Goal: Transaction & Acquisition: Purchase product/service

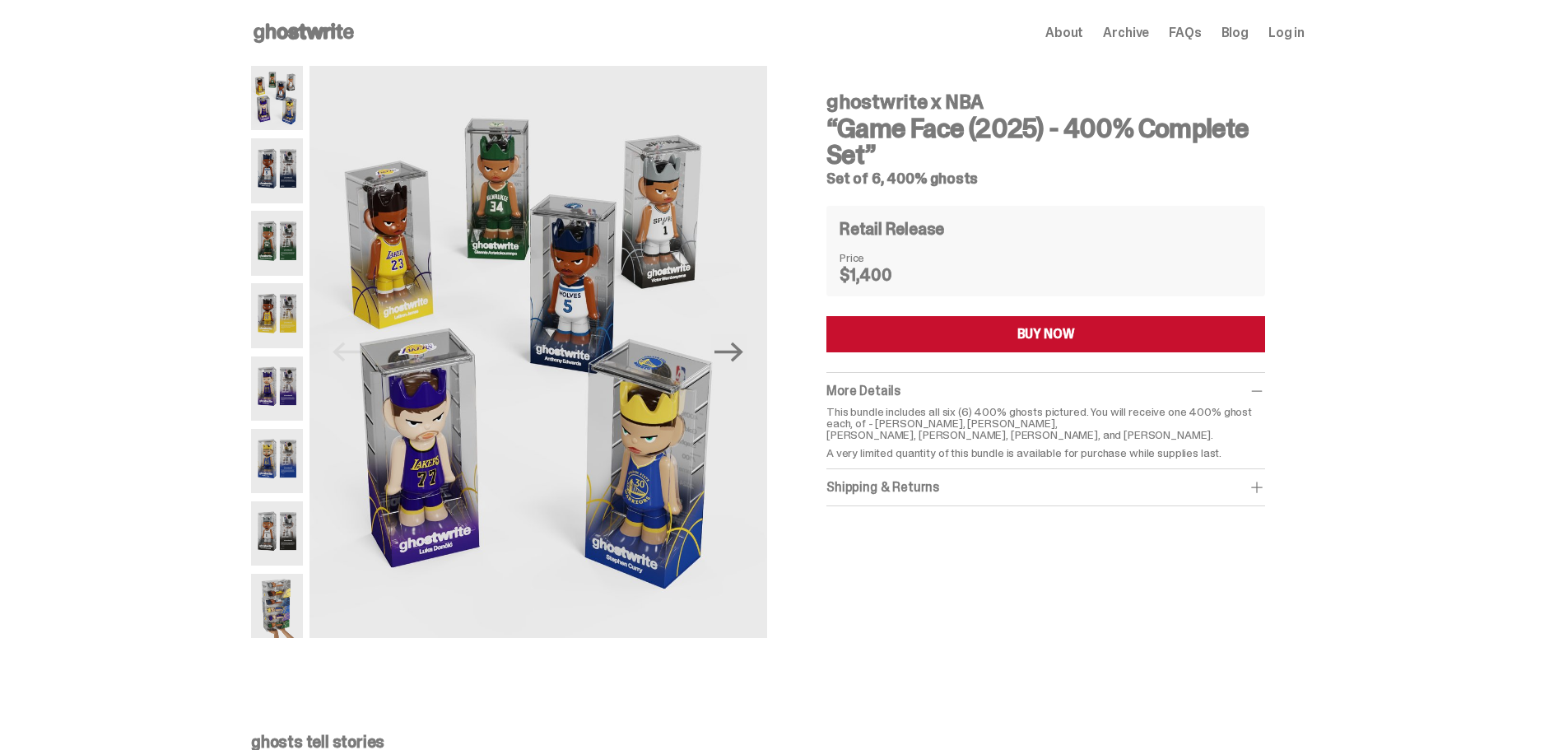
click at [291, 196] on img at bounding box center [277, 171] width 52 height 65
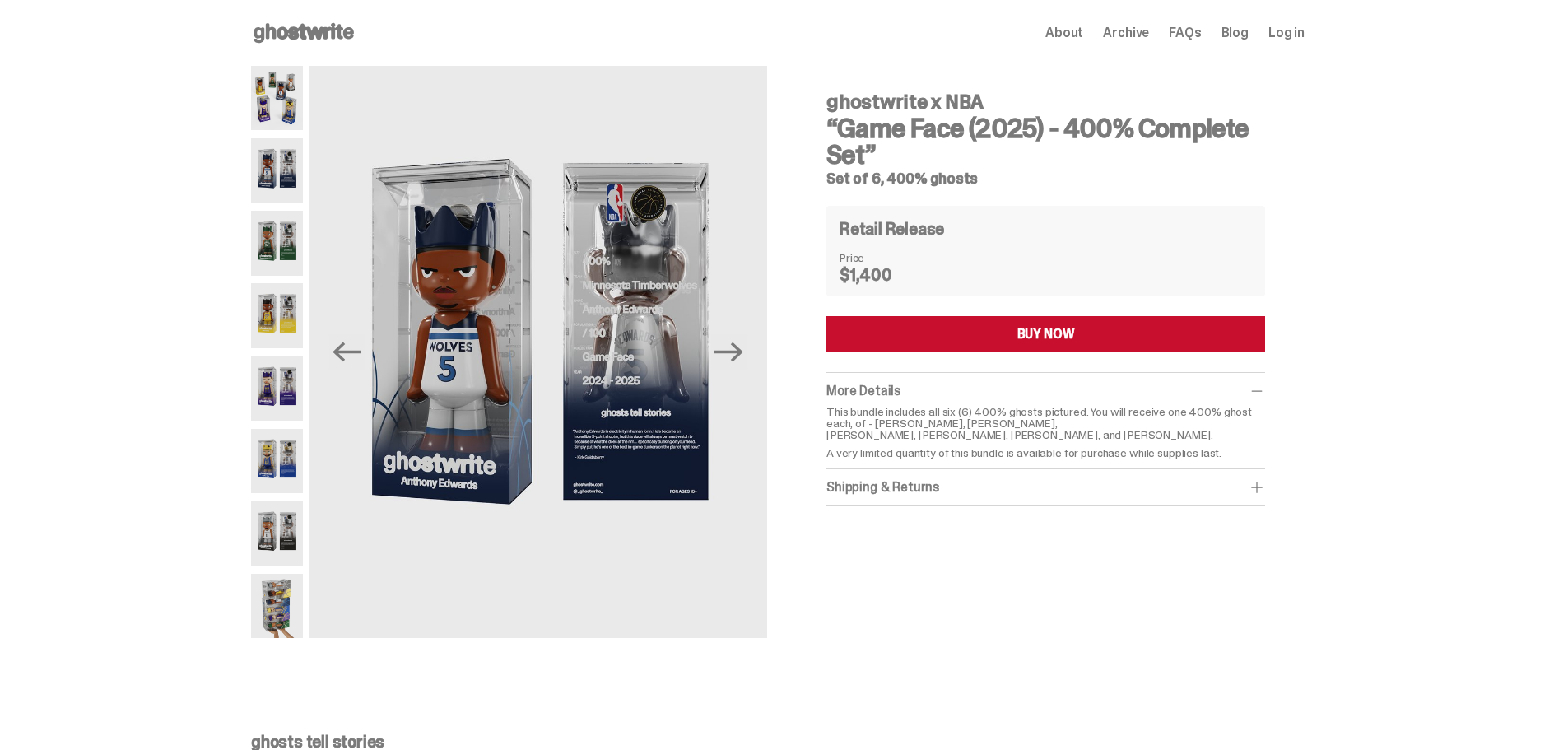
click at [286, 256] on img at bounding box center [277, 243] width 52 height 65
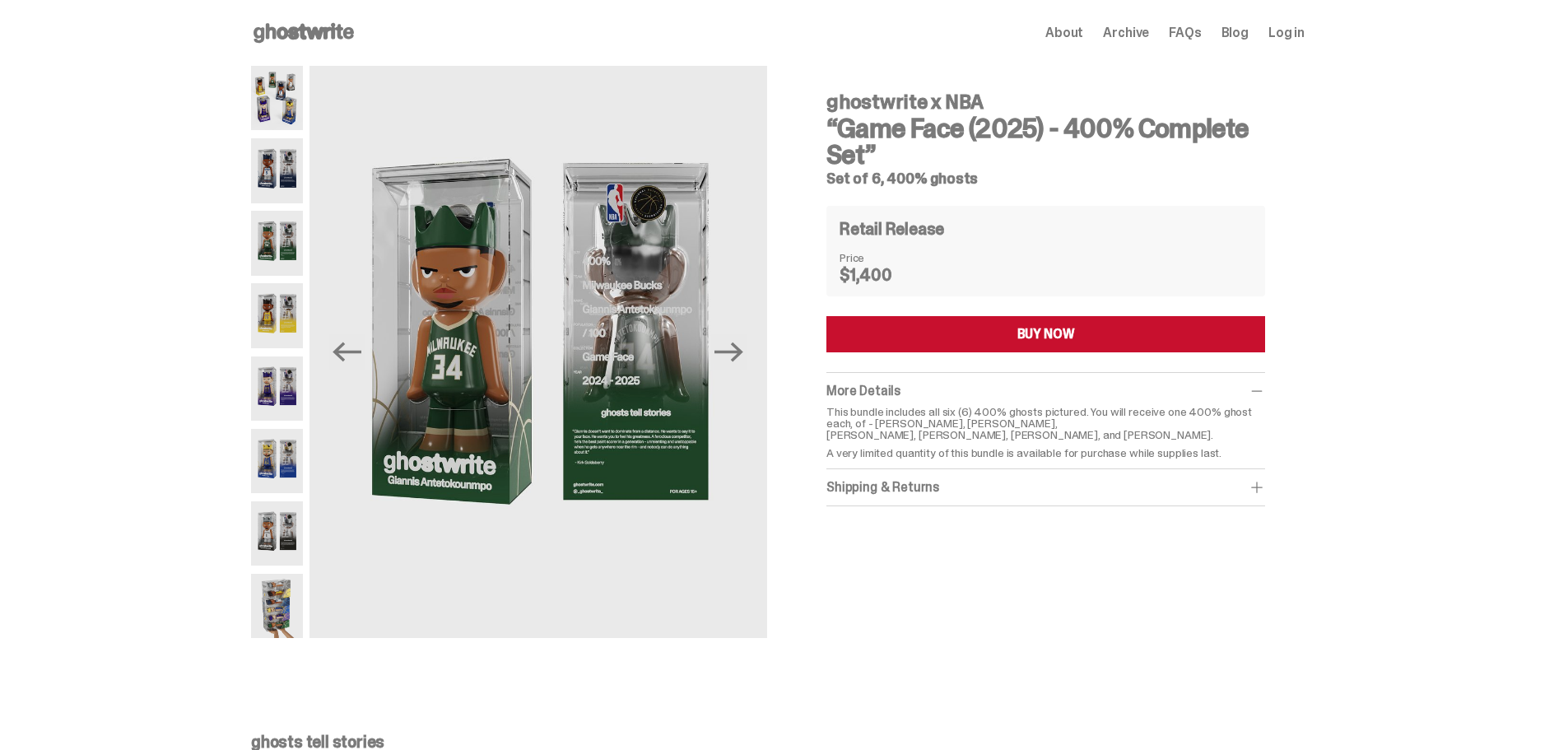
click at [288, 310] on img at bounding box center [277, 316] width 52 height 65
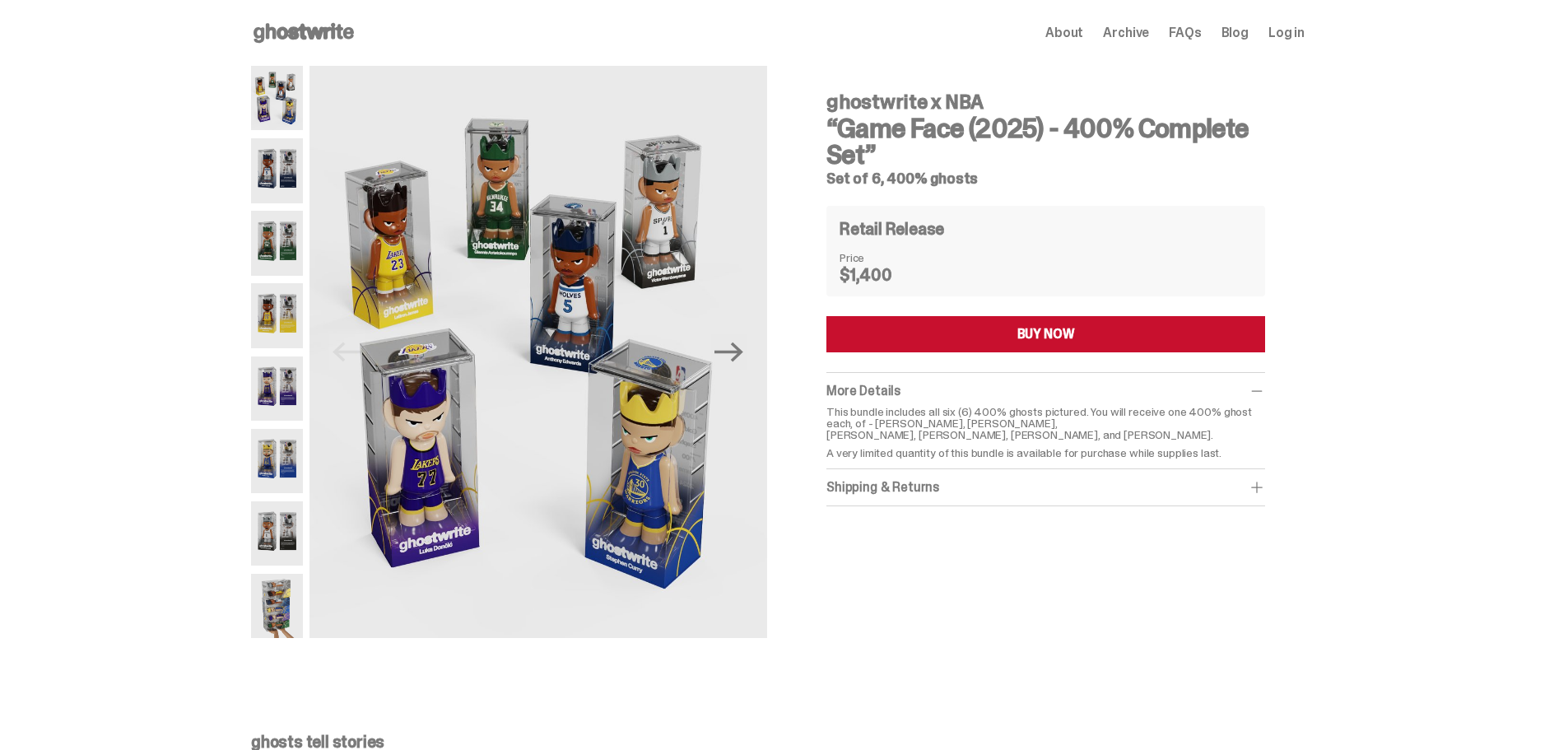
click at [271, 351] on div at bounding box center [277, 351] width 52 height 572
click at [277, 377] on img at bounding box center [277, 389] width 52 height 65
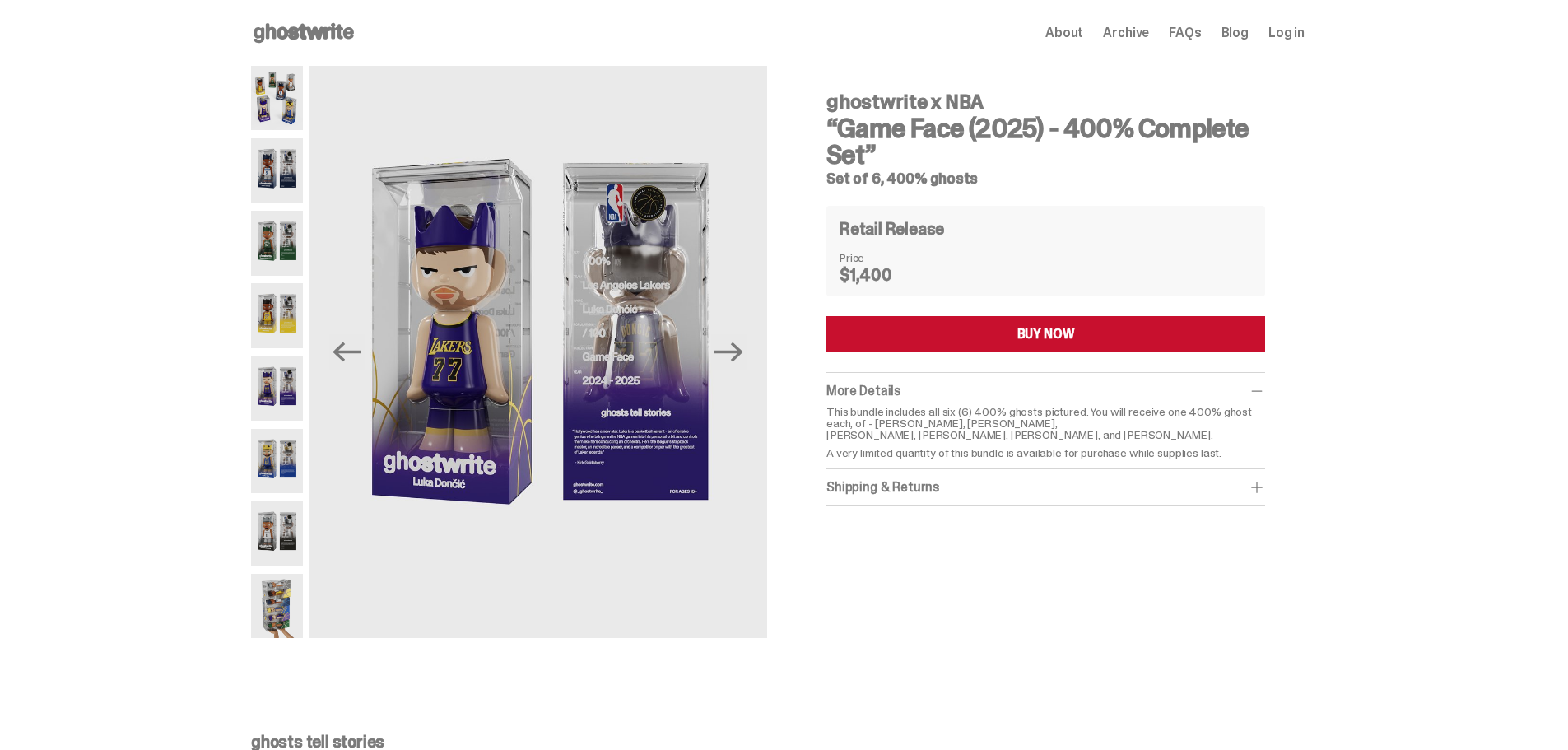
click at [291, 469] on img at bounding box center [277, 461] width 52 height 65
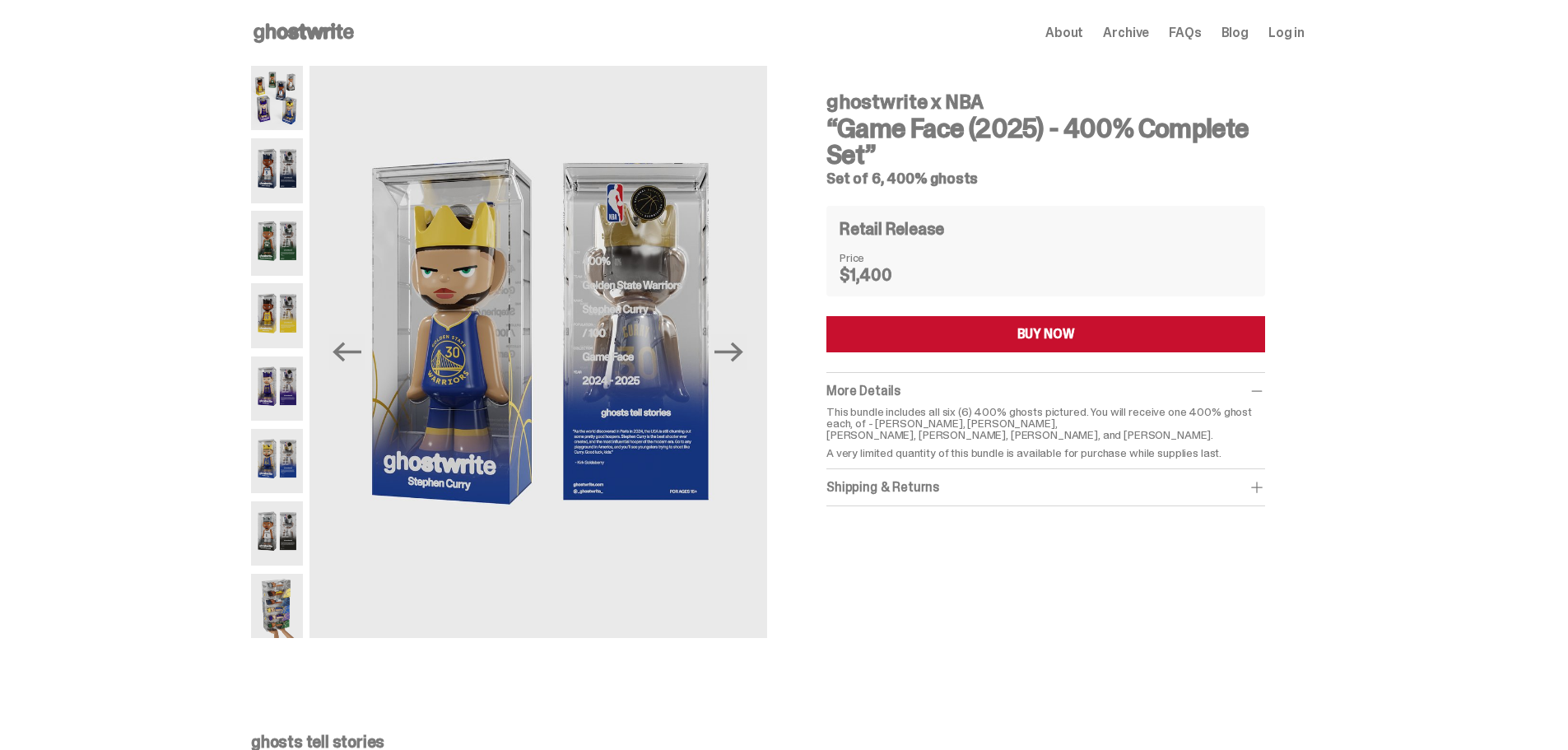
click at [287, 517] on img at bounding box center [277, 534] width 52 height 65
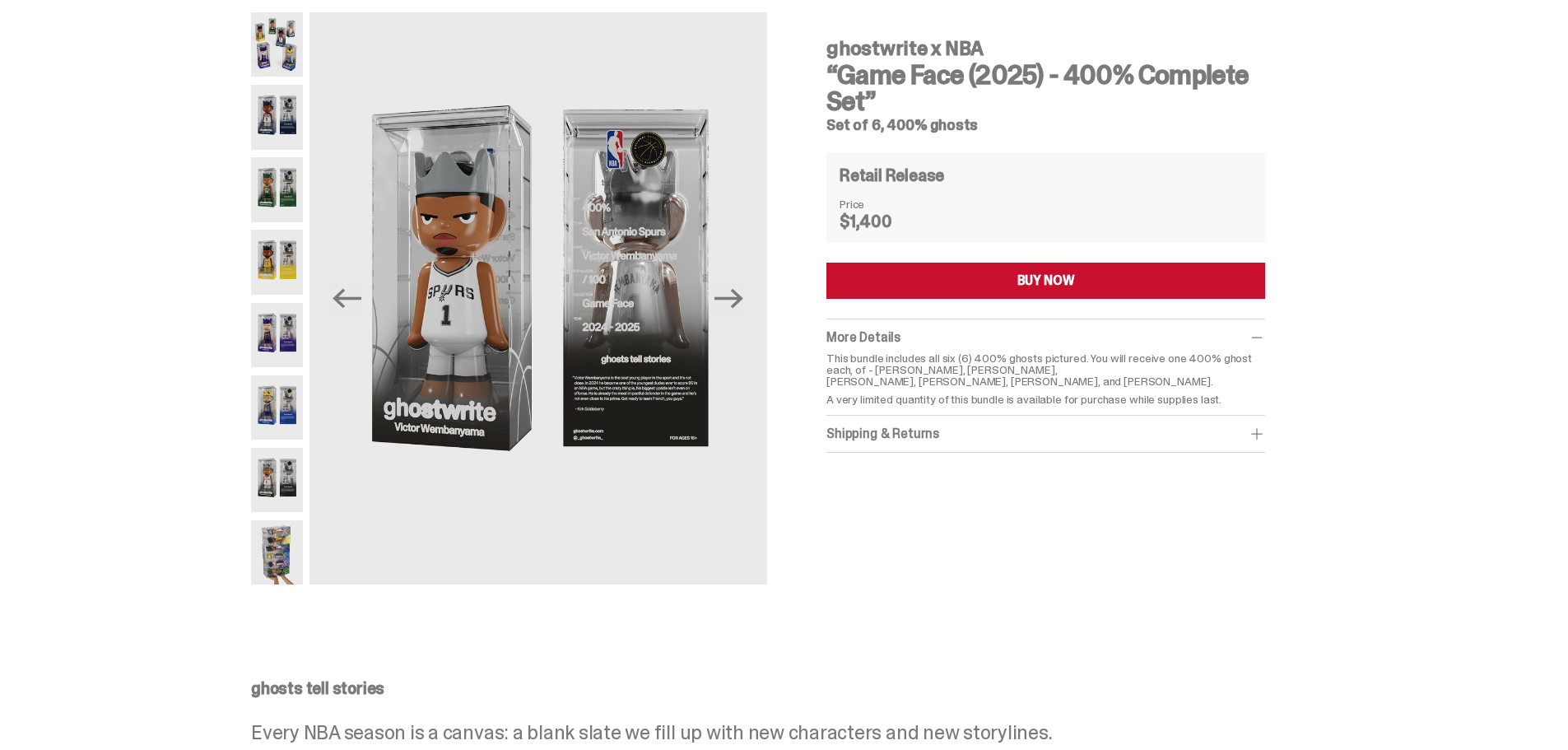
scroll to position [82, 0]
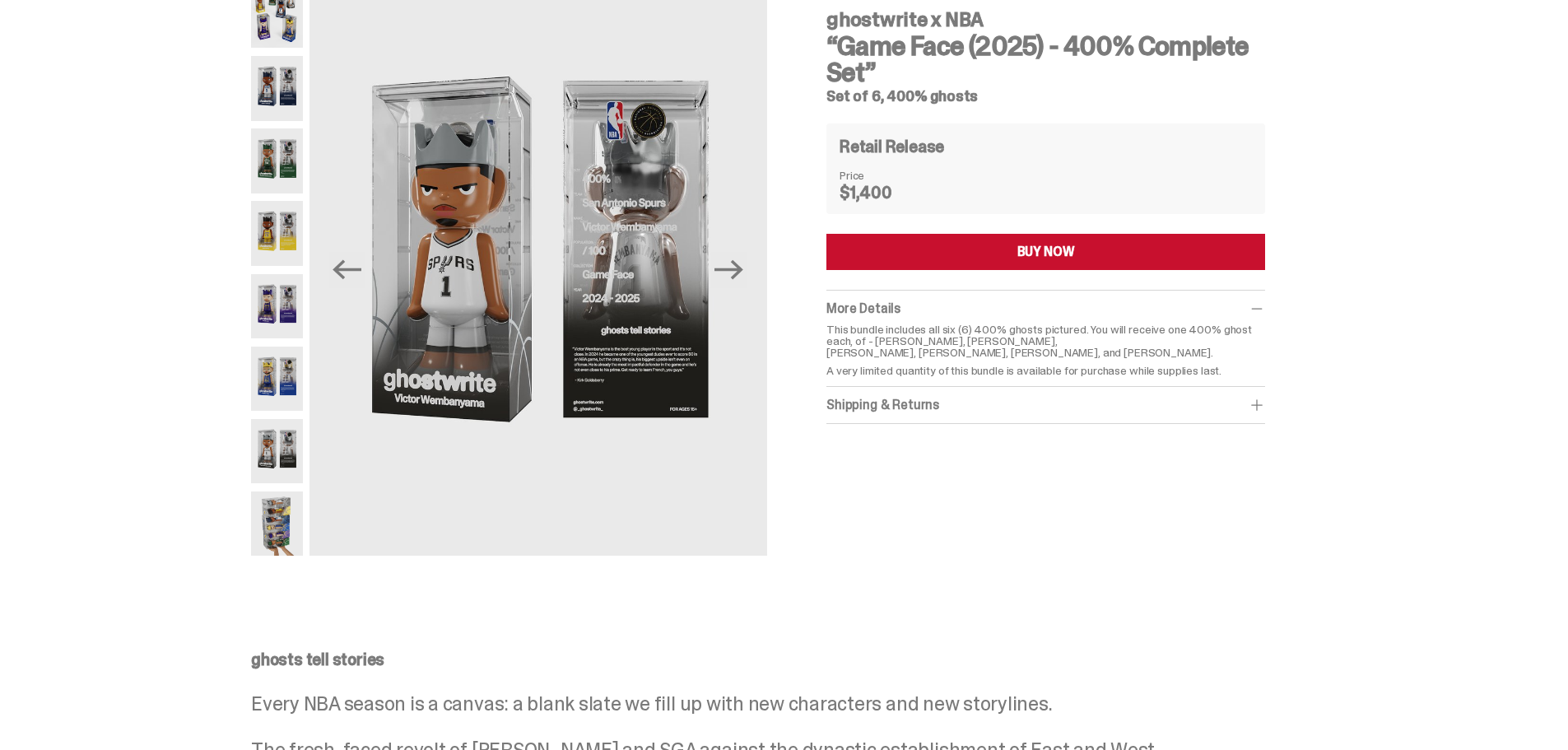
click at [286, 513] on img at bounding box center [277, 524] width 52 height 65
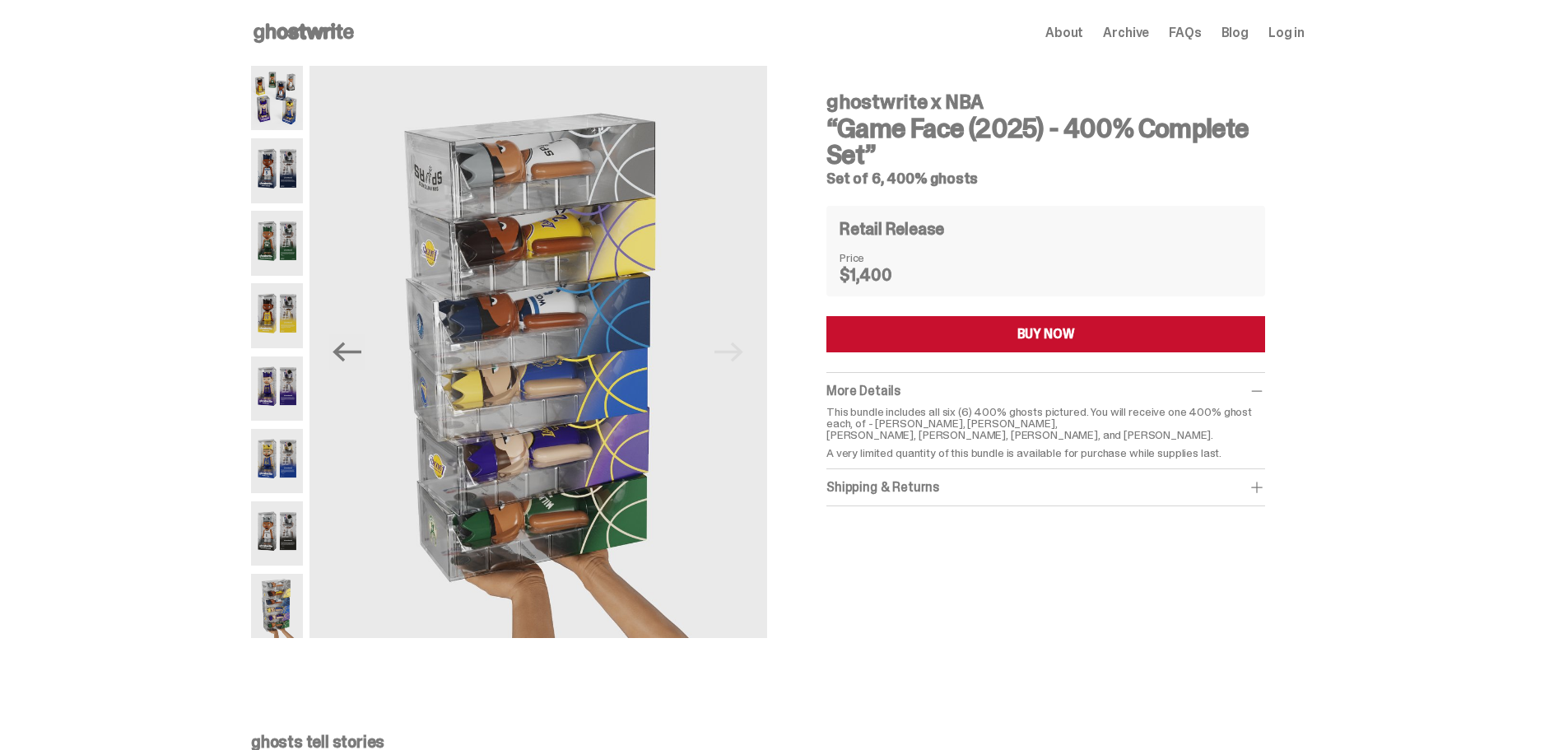
click at [986, 343] on button "BUY NOW" at bounding box center [1046, 333] width 439 height 36
